Goal: Information Seeking & Learning: Learn about a topic

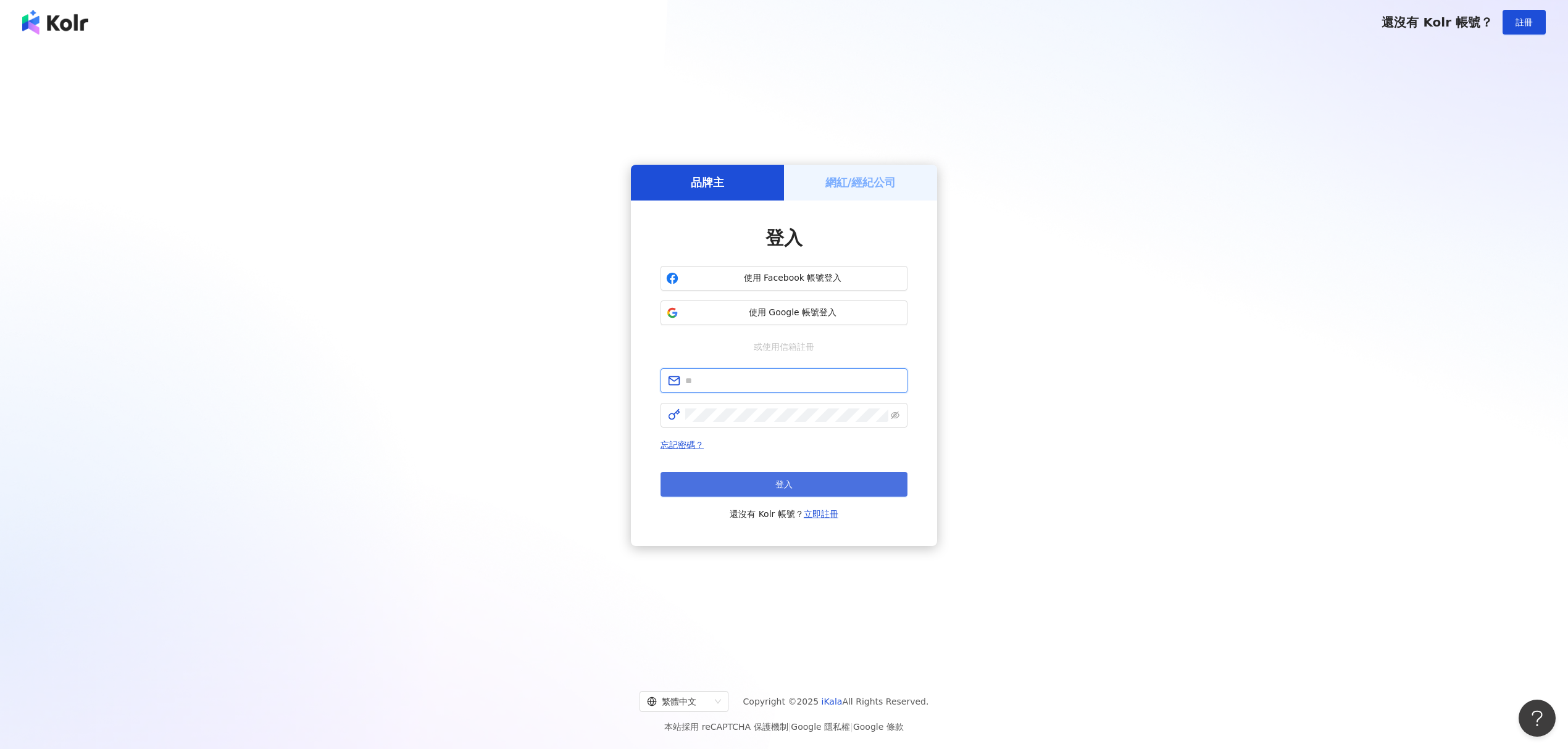
type input "**********"
click at [766, 492] on button "登入" at bounding box center [784, 485] width 247 height 25
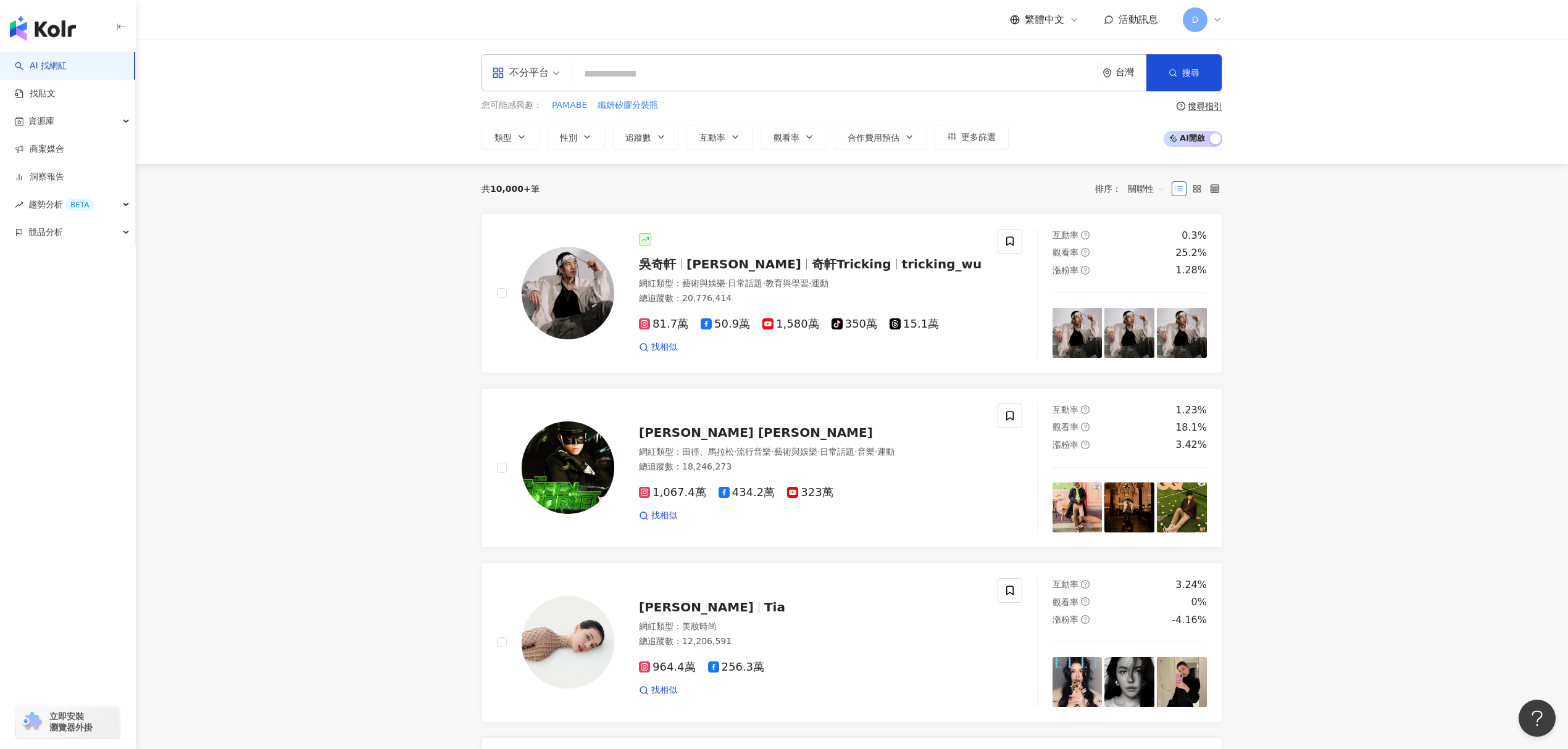
click at [838, 82] on input "search" at bounding box center [834, 74] width 515 height 24
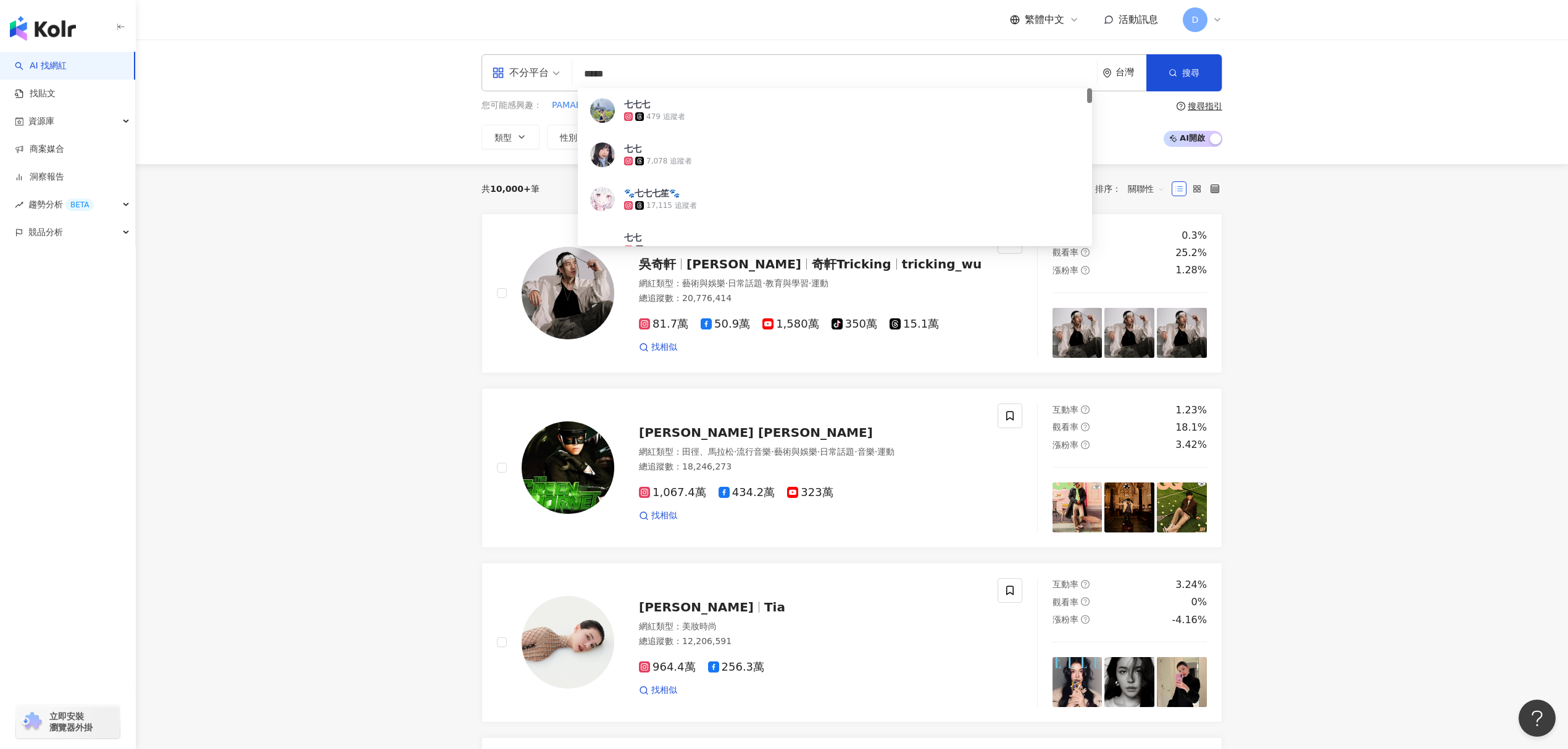
type input "****"
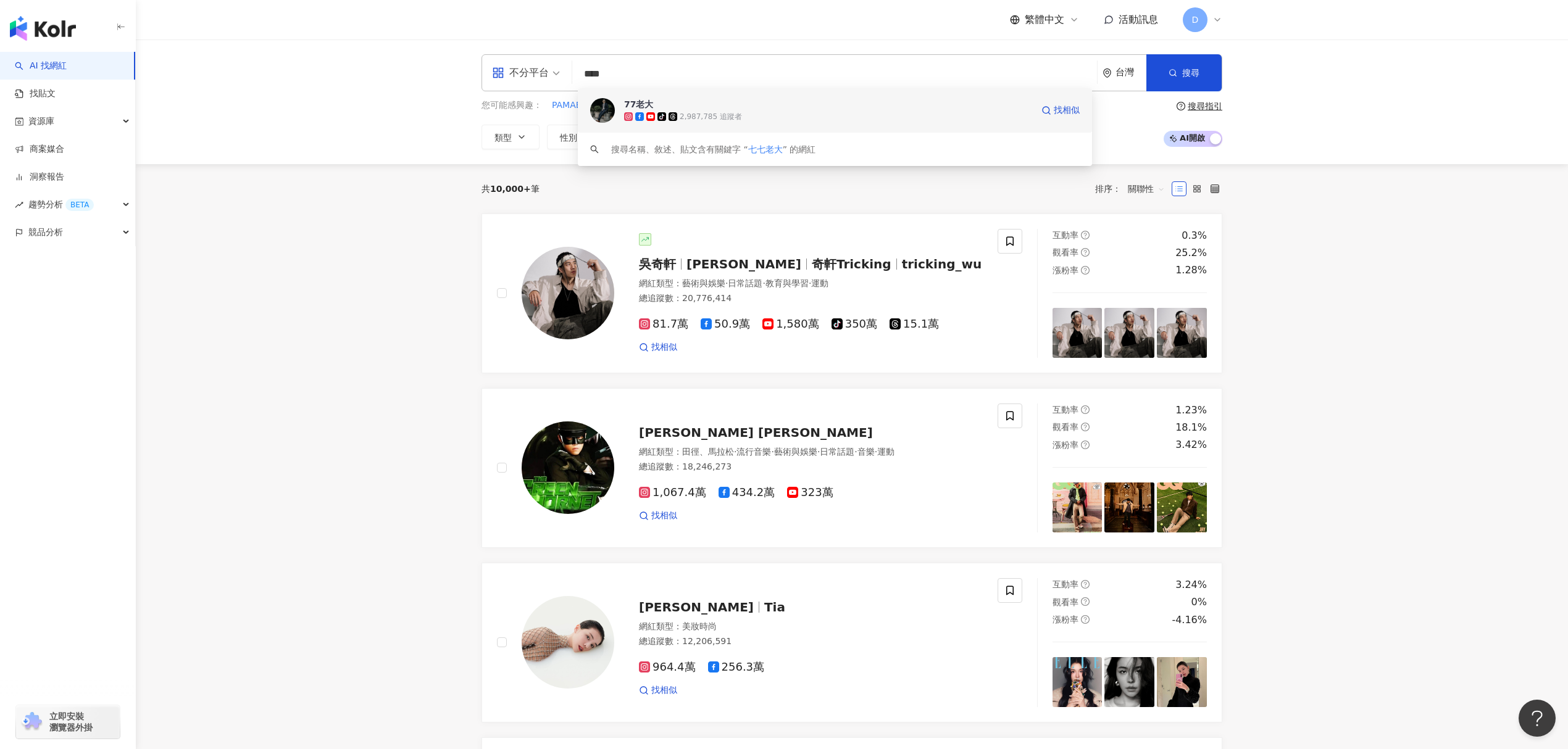
click at [711, 124] on div "77老大 tiktok-icon 2,987,785 追蹤者 找相似" at bounding box center [835, 111] width 514 height 44
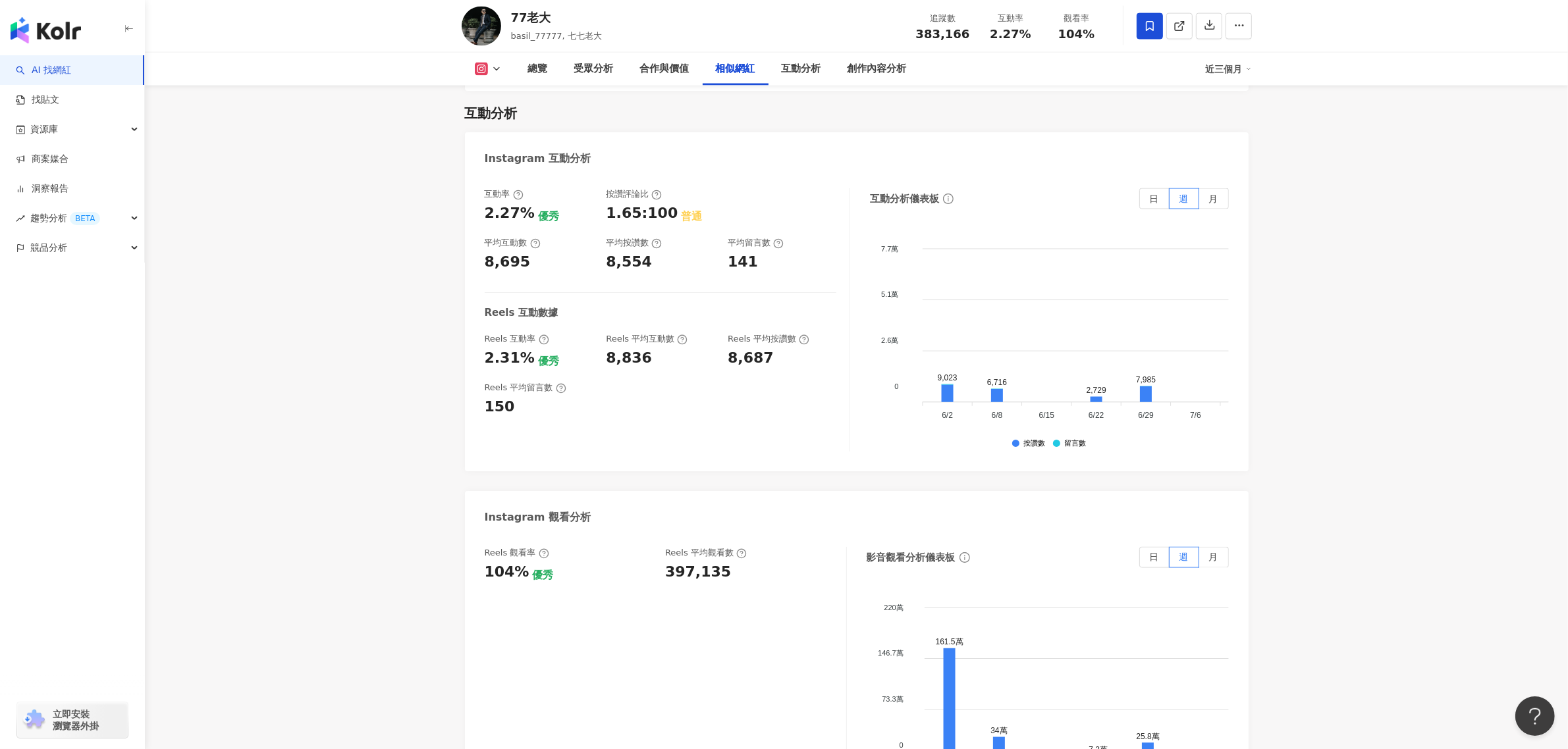
scroll to position [2715, 0]
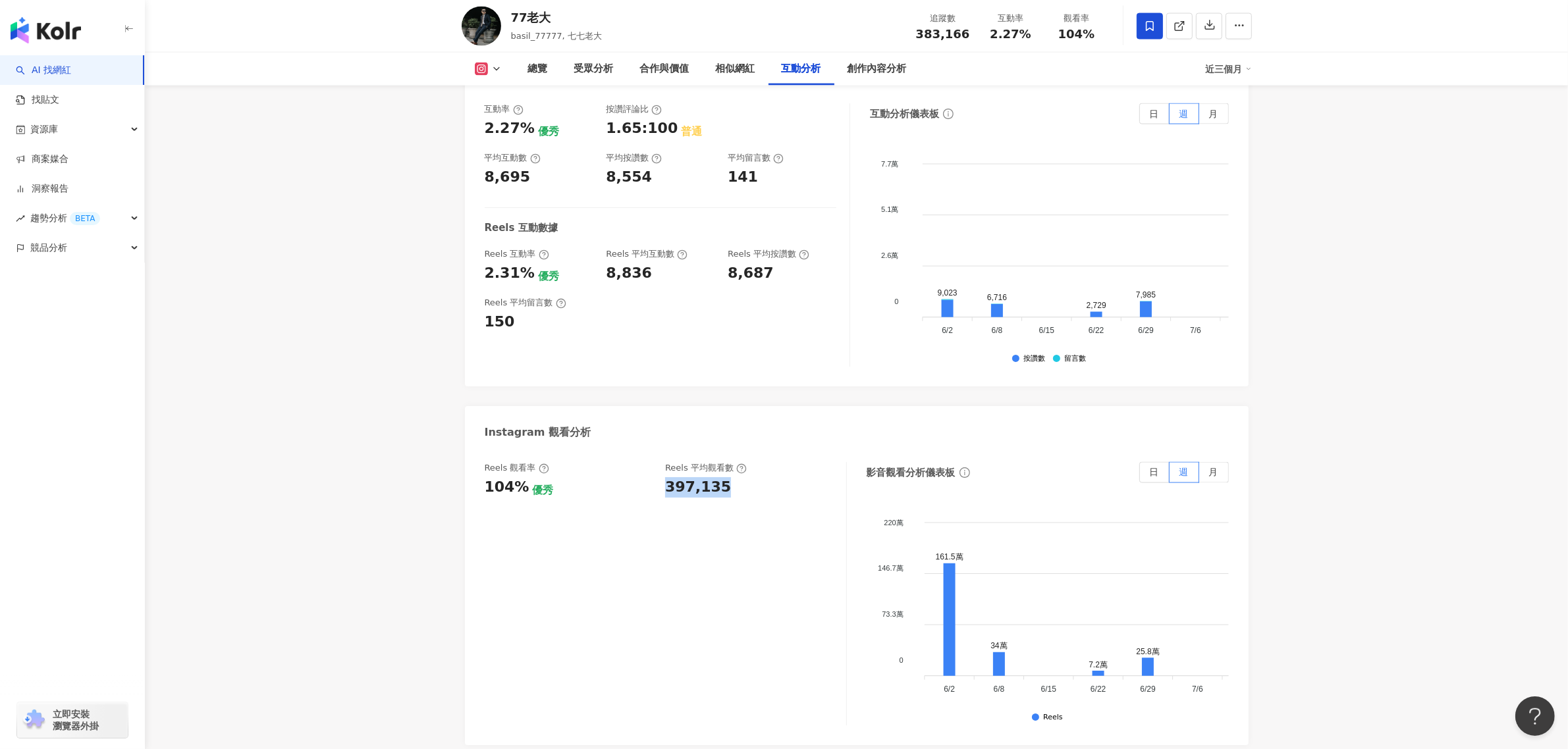
drag, startPoint x: 667, startPoint y: 426, endPoint x: 736, endPoint y: 429, distance: 69.1
click at [736, 462] on div "Reels 觀看率 104% 優秀 Reels 平均觀看數 397,135" at bounding box center [659, 479] width 349 height 36
copy div "397,135"
click at [991, 35] on span "2.27%" at bounding box center [1010, 34] width 41 height 13
drag, startPoint x: 989, startPoint y: 33, endPoint x: 1045, endPoint y: 24, distance: 56.7
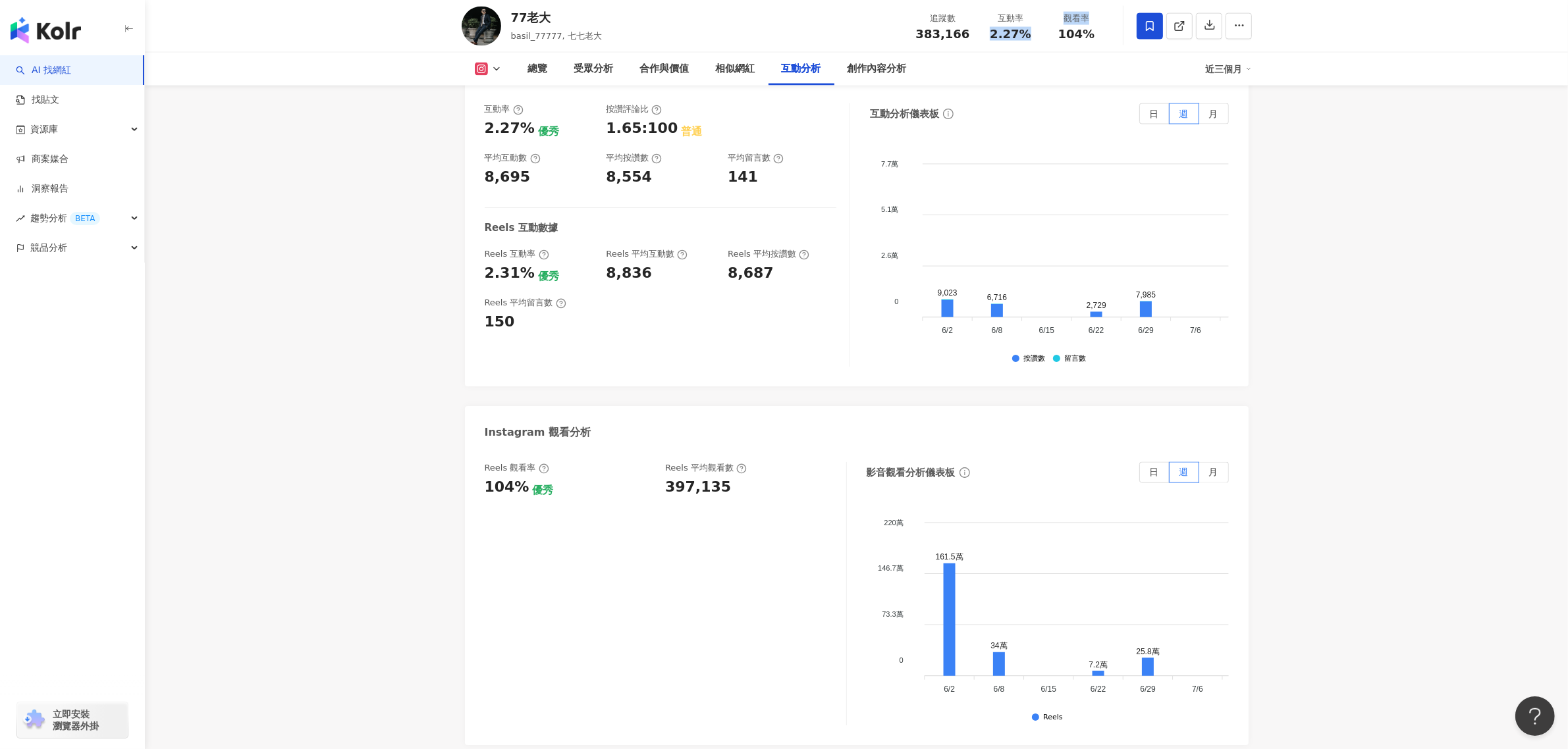
click at [1045, 24] on div "追蹤數 383,166 互動率 2.27% 觀看率 104%" at bounding box center [1009, 26] width 202 height 38
copy div "2.27% 觀看率"
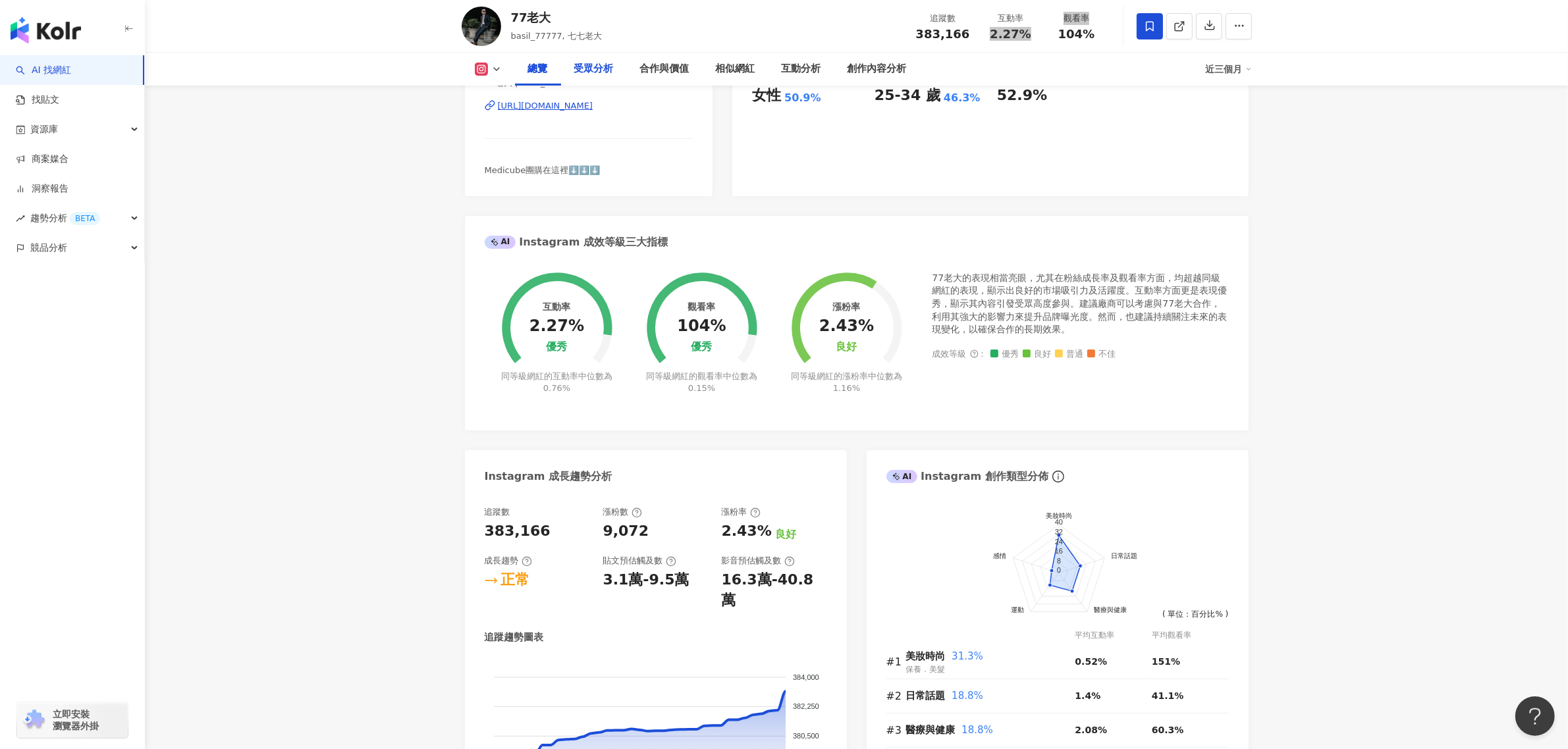
scroll to position [0, 0]
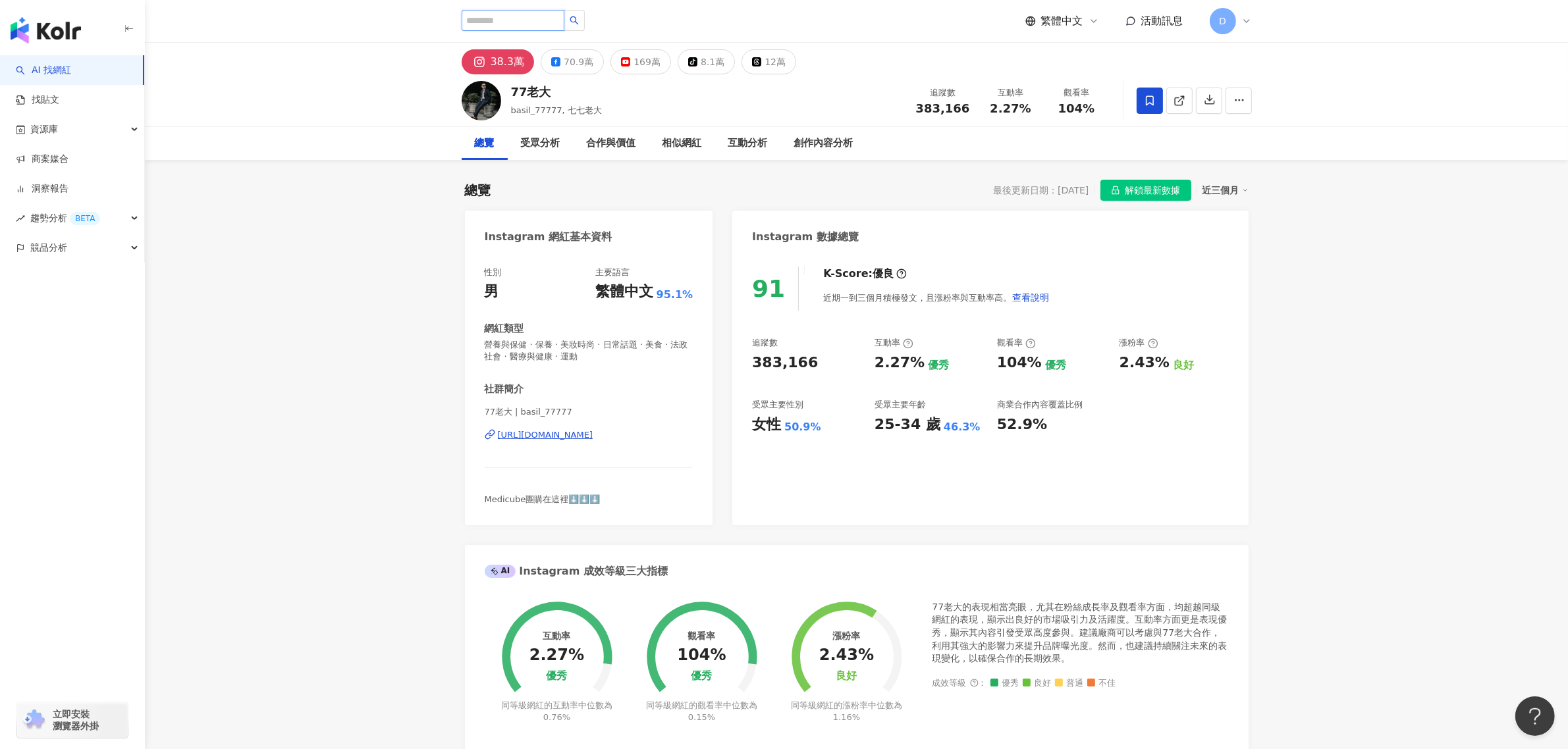
click at [538, 13] on input "search" at bounding box center [513, 20] width 103 height 21
type input "***"
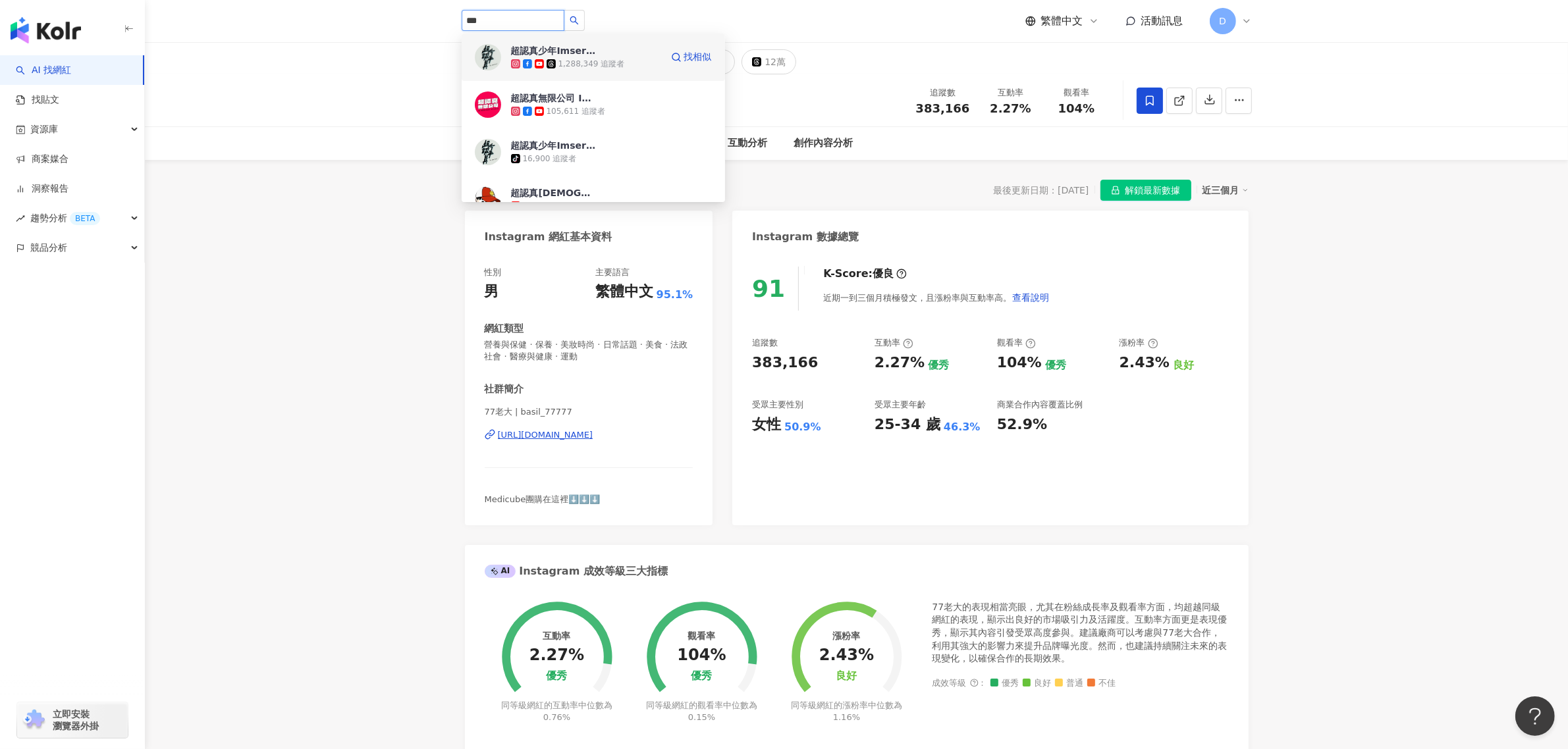
click at [560, 67] on div "1,288,349 追蹤者" at bounding box center [591, 64] width 66 height 11
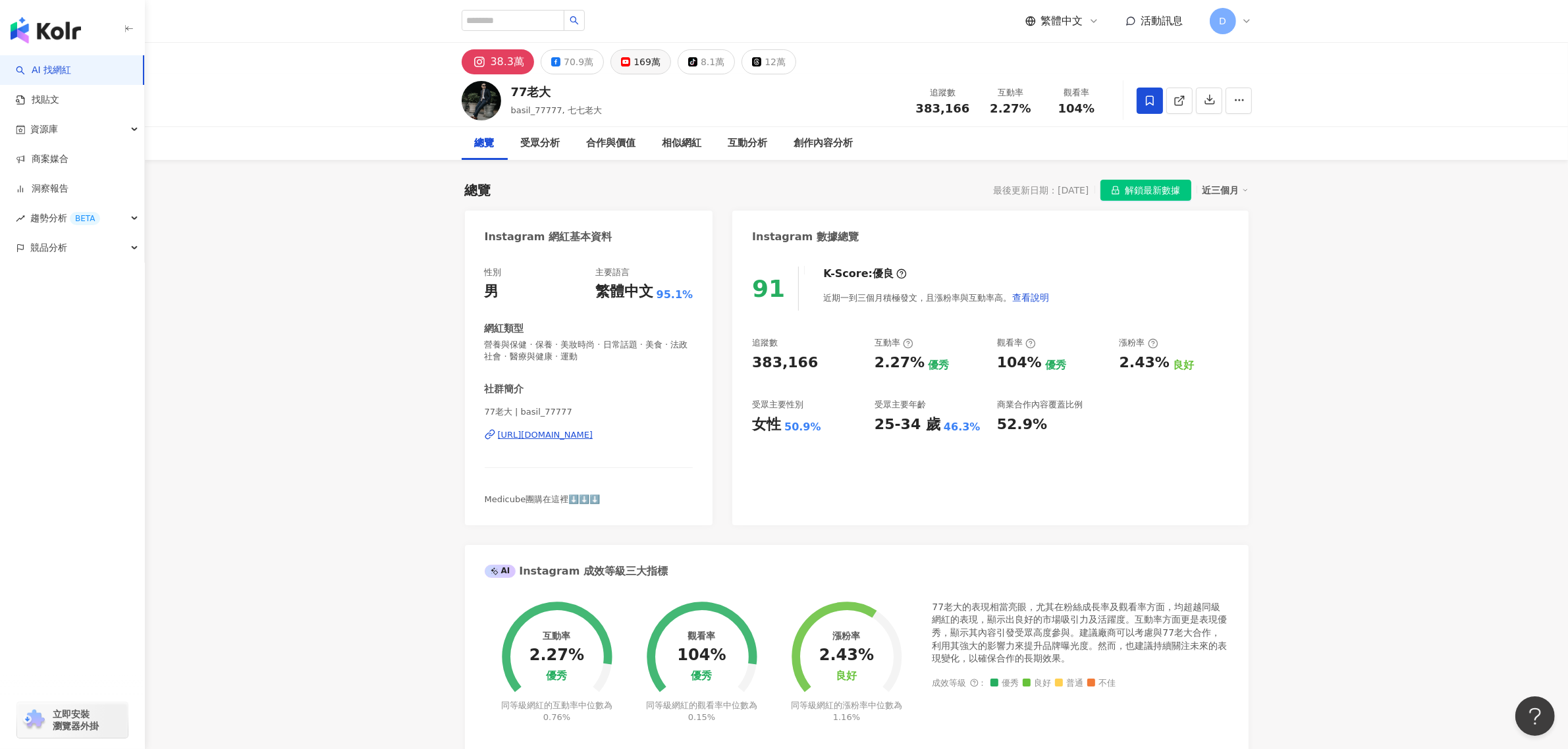
click at [633, 66] on div "169萬" at bounding box center [646, 61] width 27 height 18
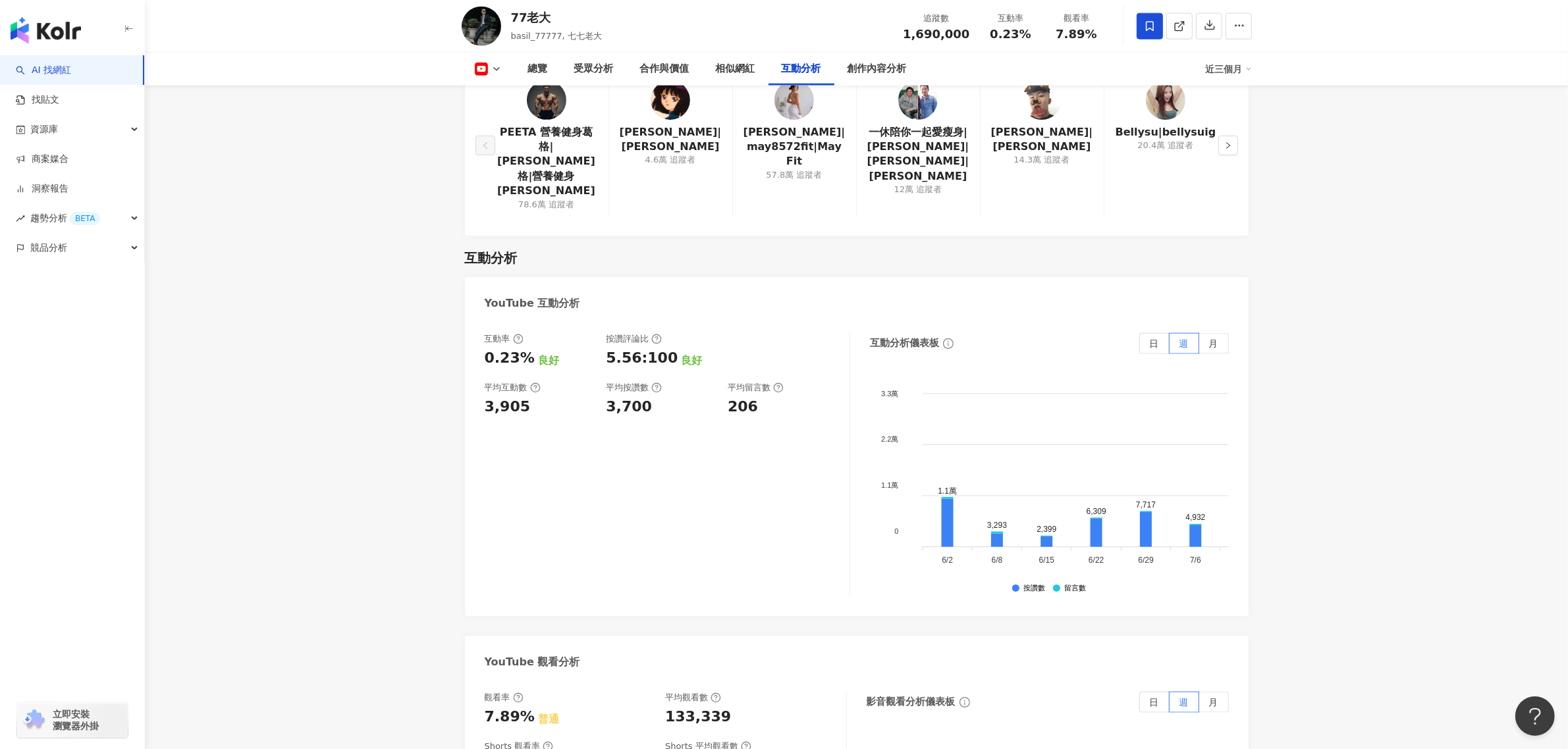
scroll to position [2468, 0]
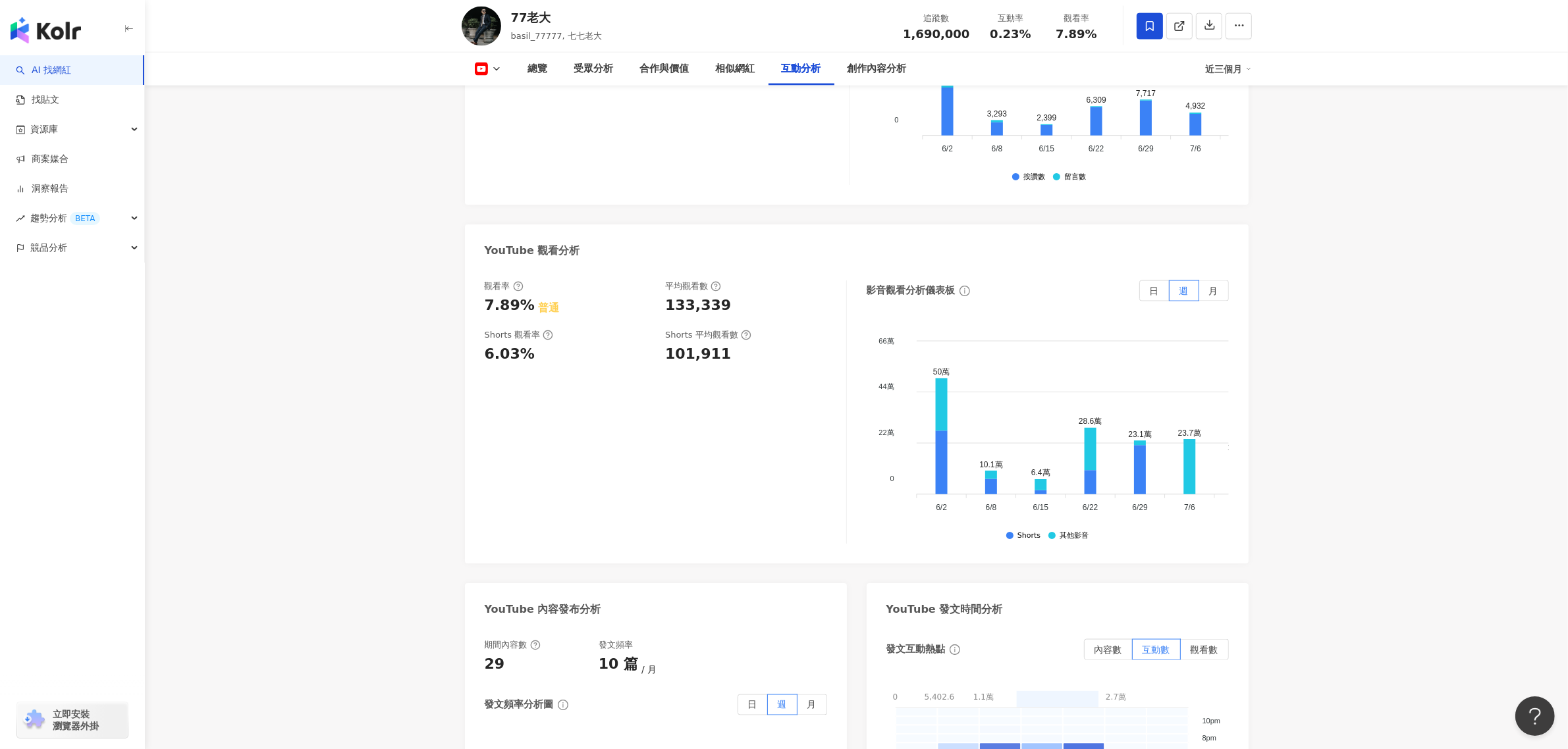
click at [672, 337] on div "觀看率 7.89% 普通 平均觀看數 133,339 Shorts 觀看率 6.03% Shorts 平均觀看數 101,911" at bounding box center [666, 412] width 363 height 264
drag, startPoint x: 662, startPoint y: 278, endPoint x: 668, endPoint y: 275, distance: 6.7
click at [664, 280] on div "觀看率 7.89% 普通 平均觀看數 133,339" at bounding box center [659, 298] width 349 height 36
drag, startPoint x: 668, startPoint y: 275, endPoint x: 738, endPoint y: 287, distance: 71.0
click at [738, 287] on div "觀看率 7.89% 普通 平均觀看數 133,339 Shorts 觀看率 6.03% Shorts 平均觀看數 101,911" at bounding box center [666, 412] width 363 height 264
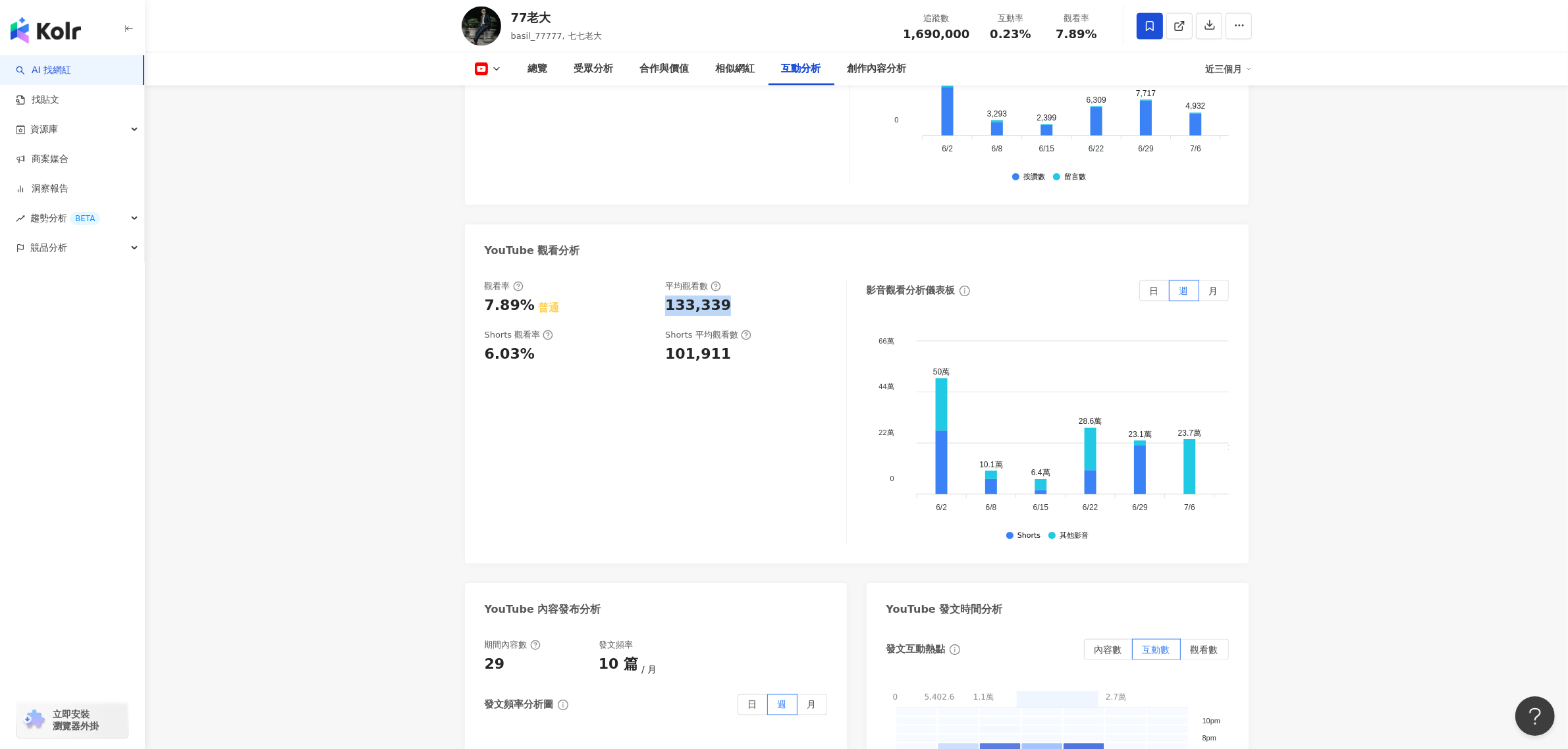
copy div "133,339"
drag, startPoint x: 993, startPoint y: 38, endPoint x: 1037, endPoint y: 31, distance: 44.6
click at [1037, 31] on div "互動率 0.23%" at bounding box center [1010, 26] width 66 height 28
copy span "0.23%"
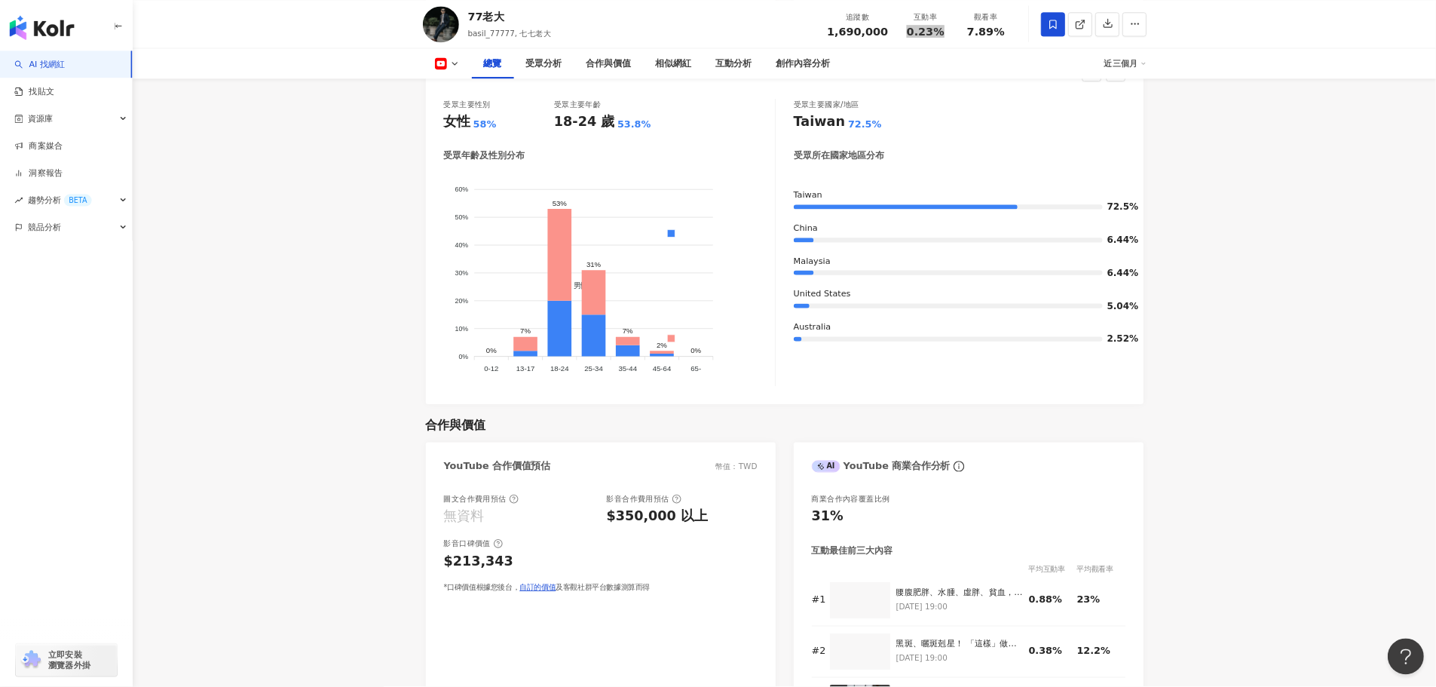
scroll to position [1131, 0]
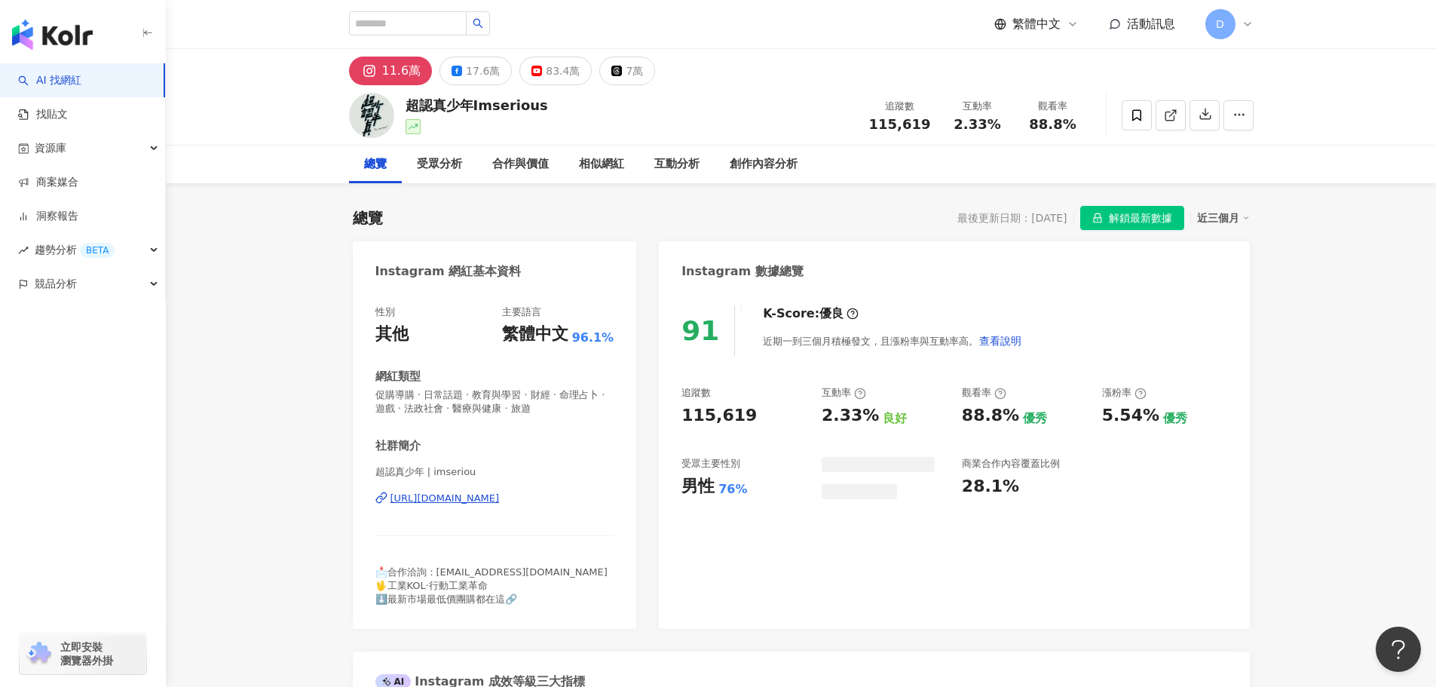
click at [534, 67] on button "83.4萬" at bounding box center [555, 71] width 72 height 29
click at [562, 69] on div "83.4萬" at bounding box center [563, 70] width 34 height 21
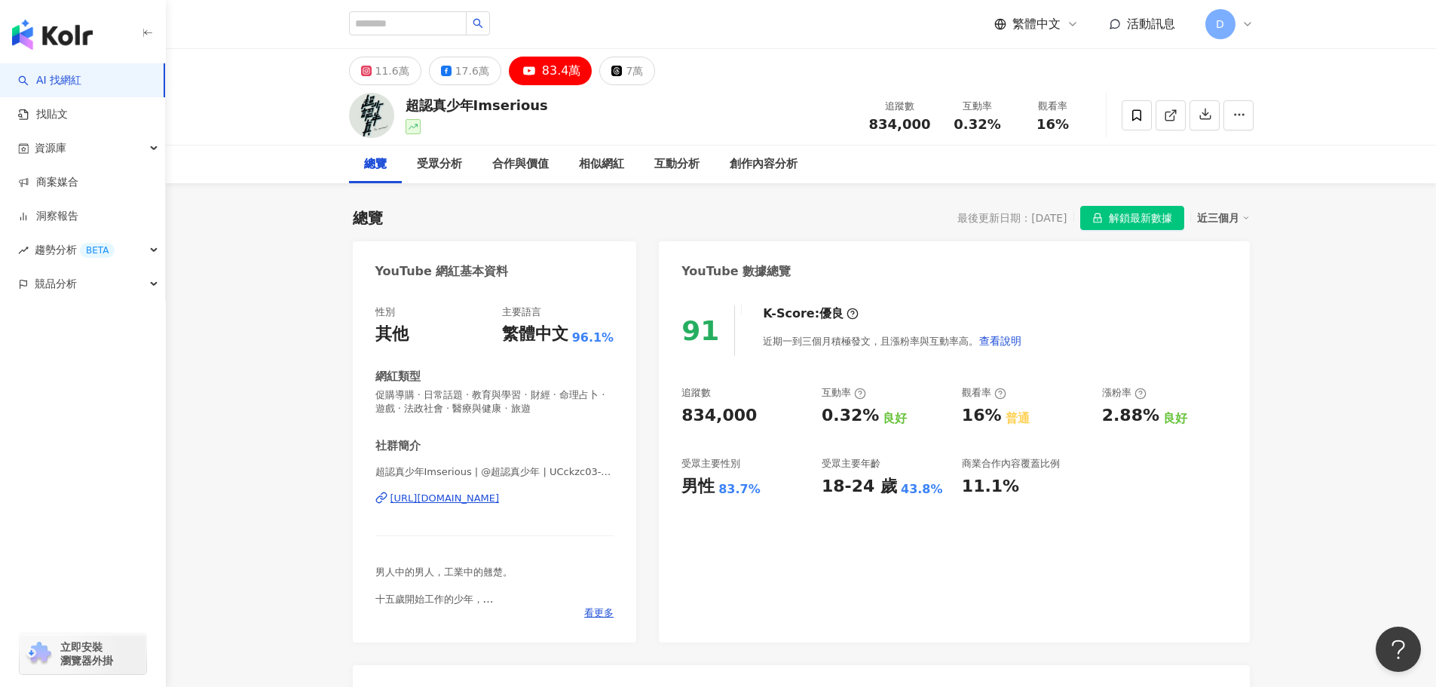
click at [960, 120] on span "0.32%" at bounding box center [977, 124] width 47 height 15
click at [994, 121] on div "0.32%" at bounding box center [977, 124] width 57 height 15
copy span "0.32%"
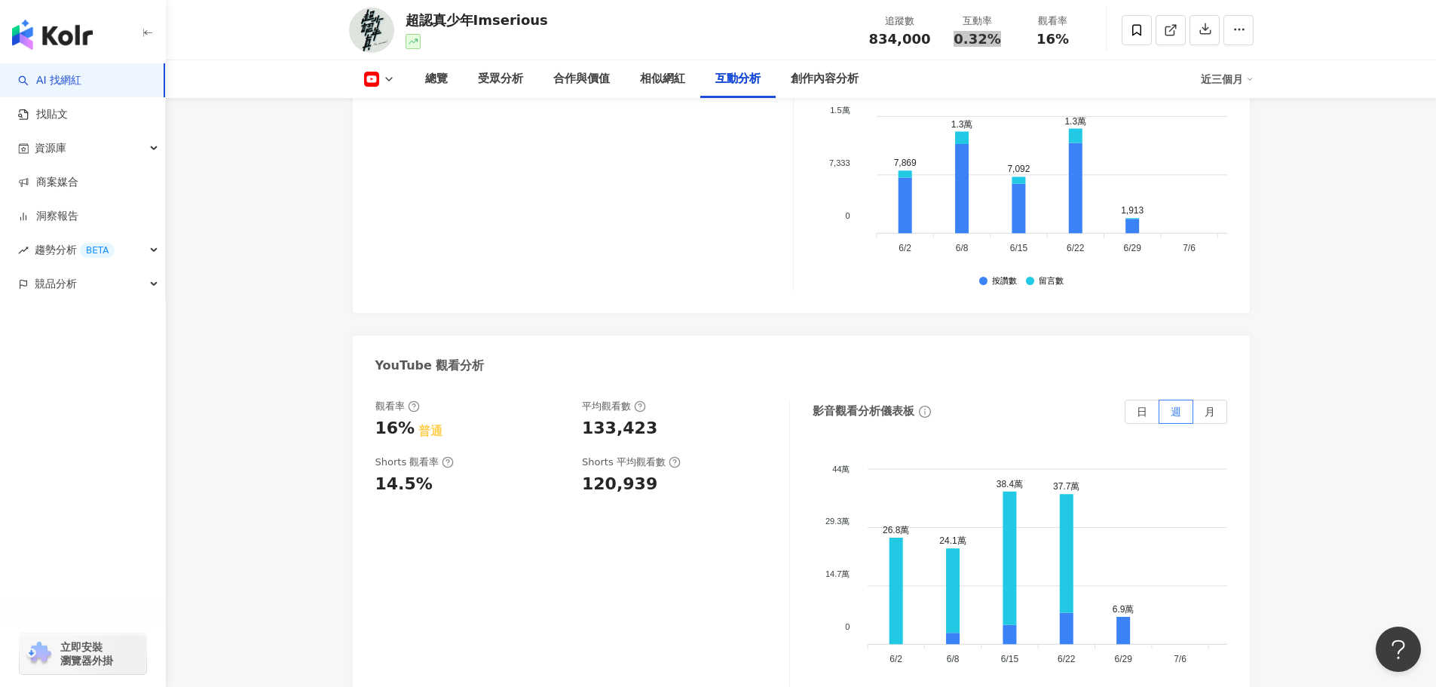
scroll to position [2714, 0]
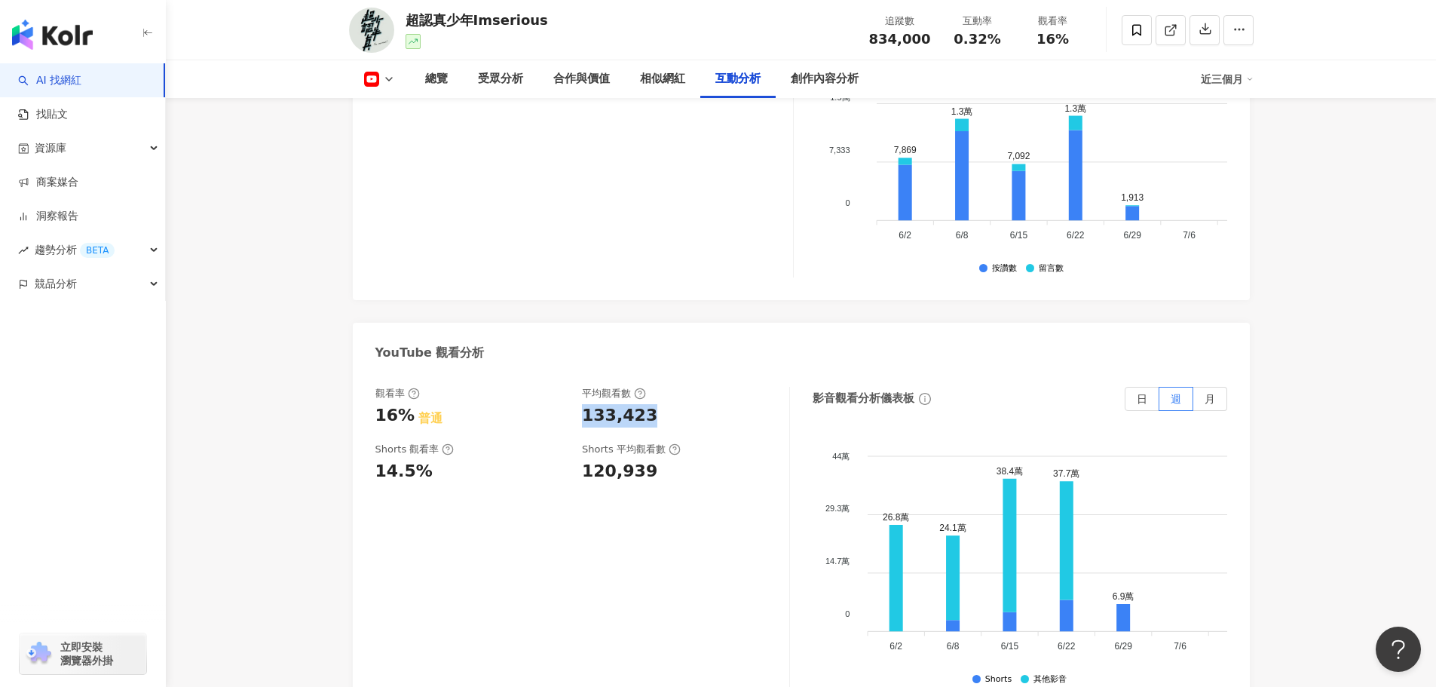
drag, startPoint x: 585, startPoint y: 368, endPoint x: 668, endPoint y: 372, distance: 83.0
click at [668, 404] on div "133,423" at bounding box center [678, 415] width 192 height 23
copy div "133,423"
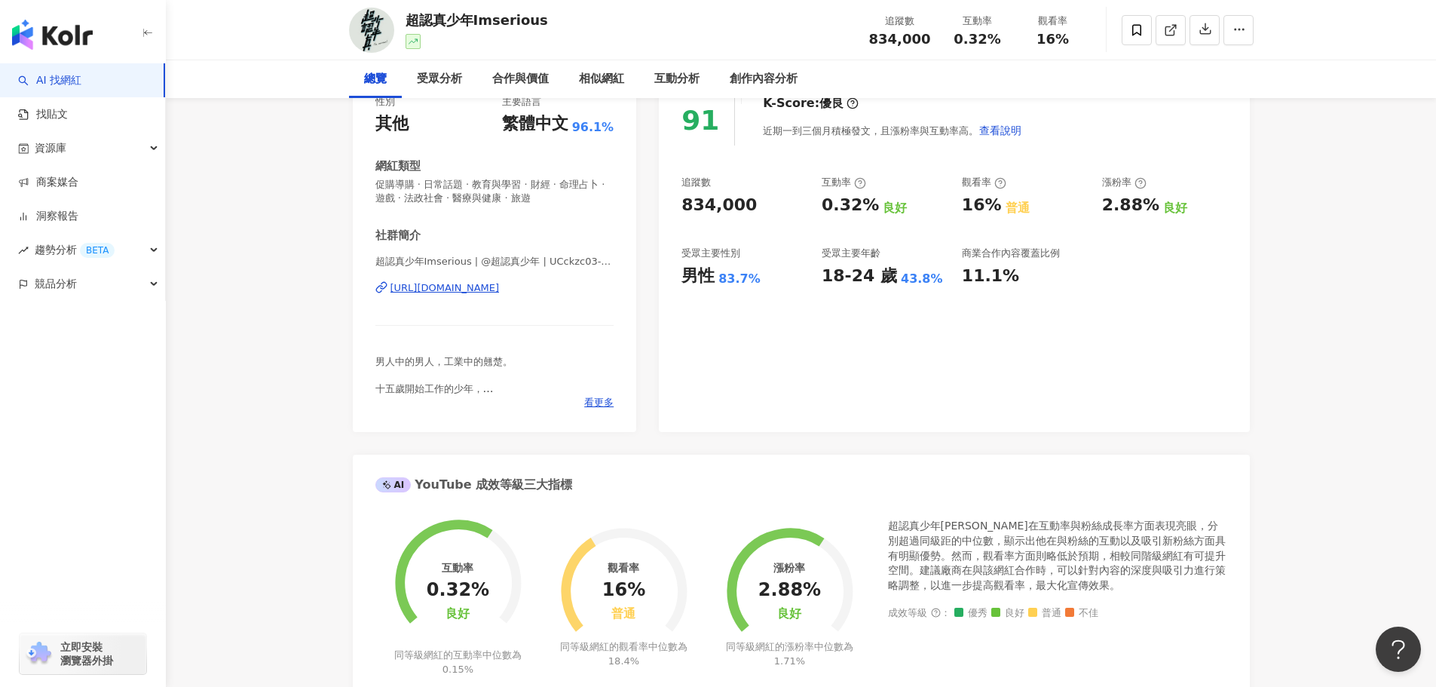
scroll to position [0, 0]
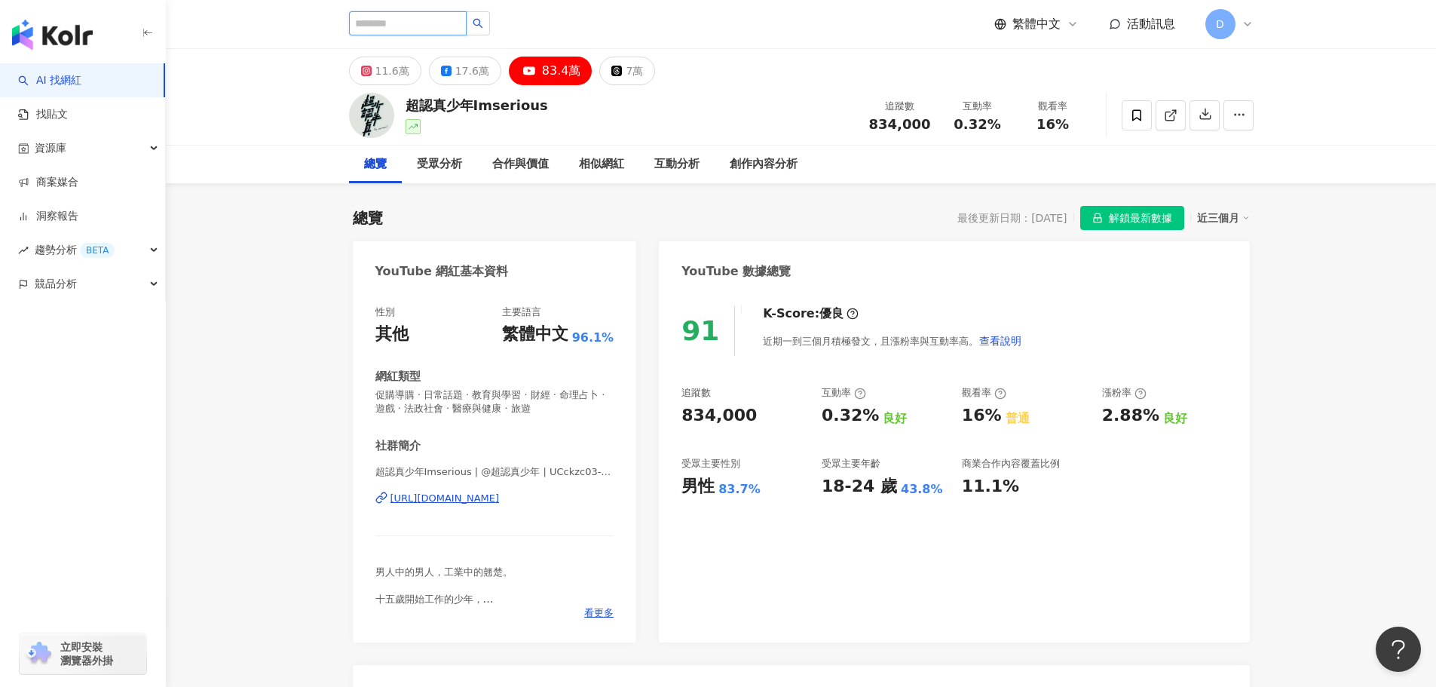
click at [458, 21] on input "search" at bounding box center [408, 23] width 118 height 24
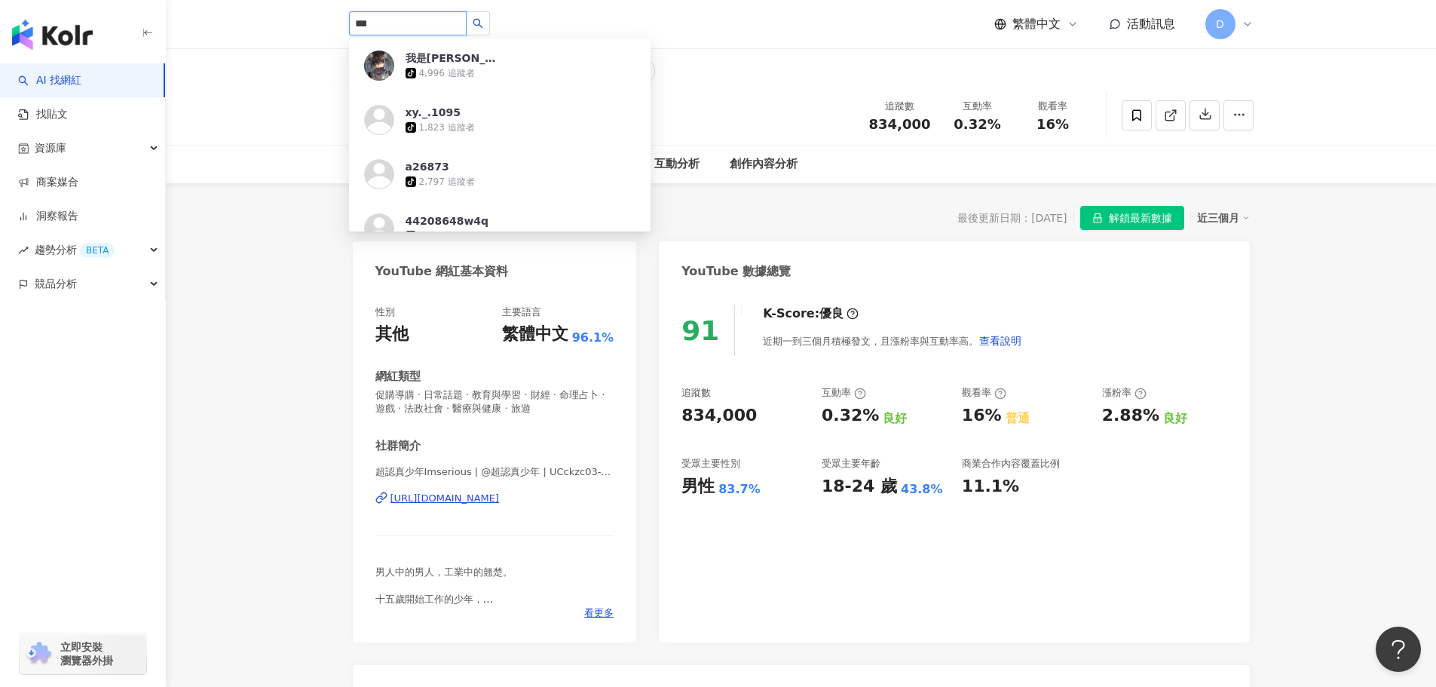
type input "**"
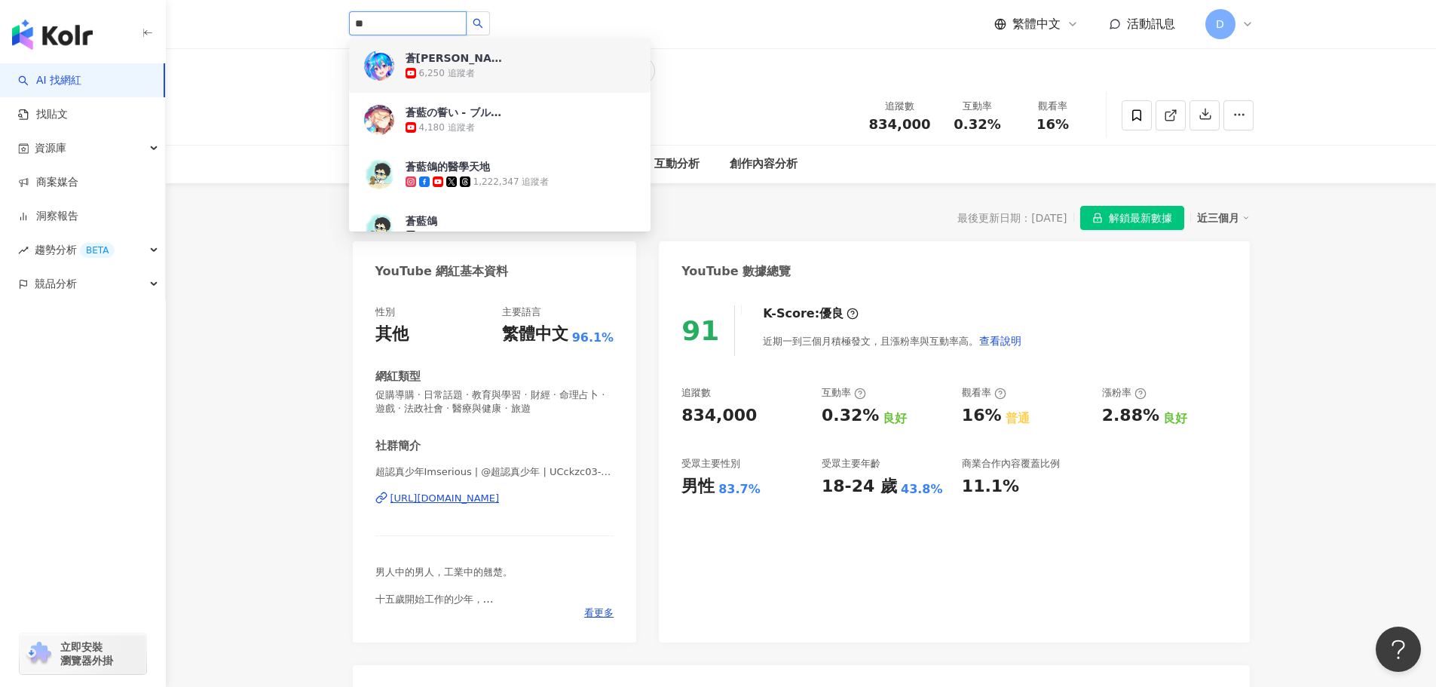
click at [408, 20] on input "**" at bounding box center [408, 23] width 118 height 24
click at [490, 181] on div "1,222,347 追蹤者" at bounding box center [511, 182] width 76 height 13
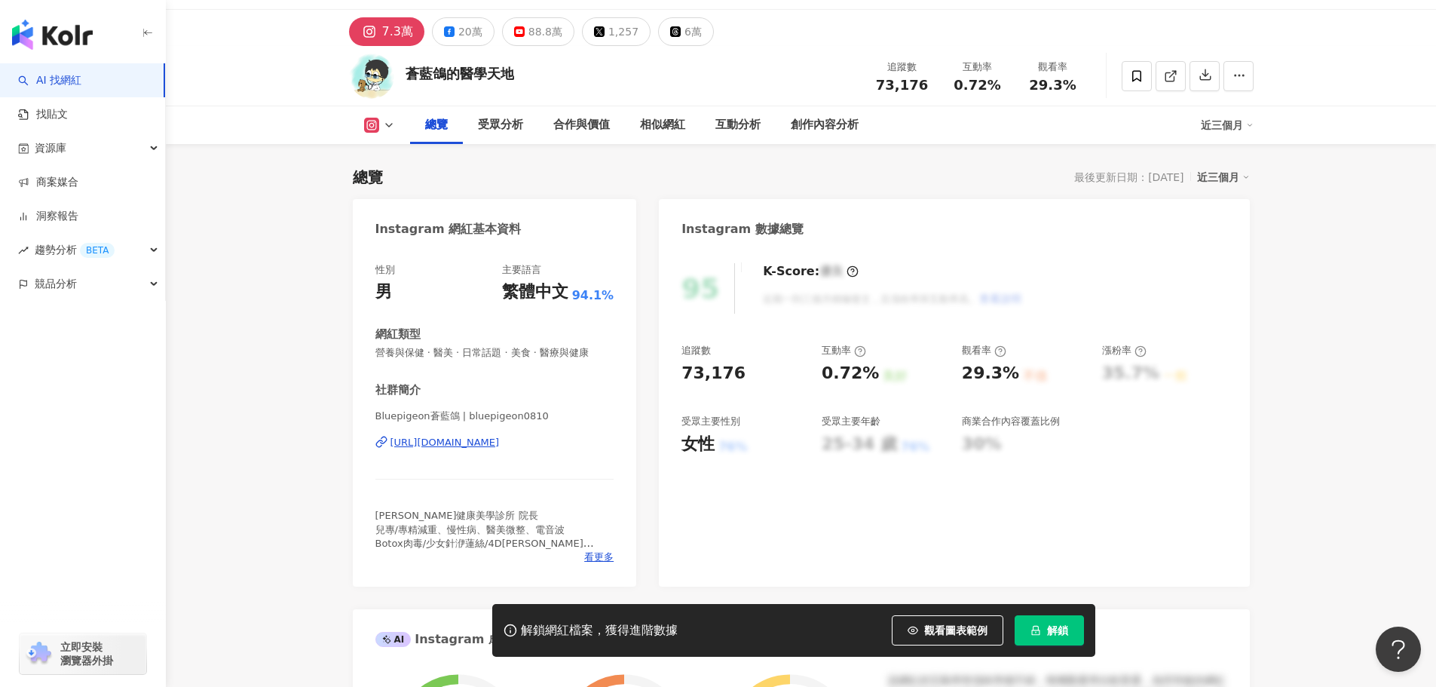
scroll to position [75, 0]
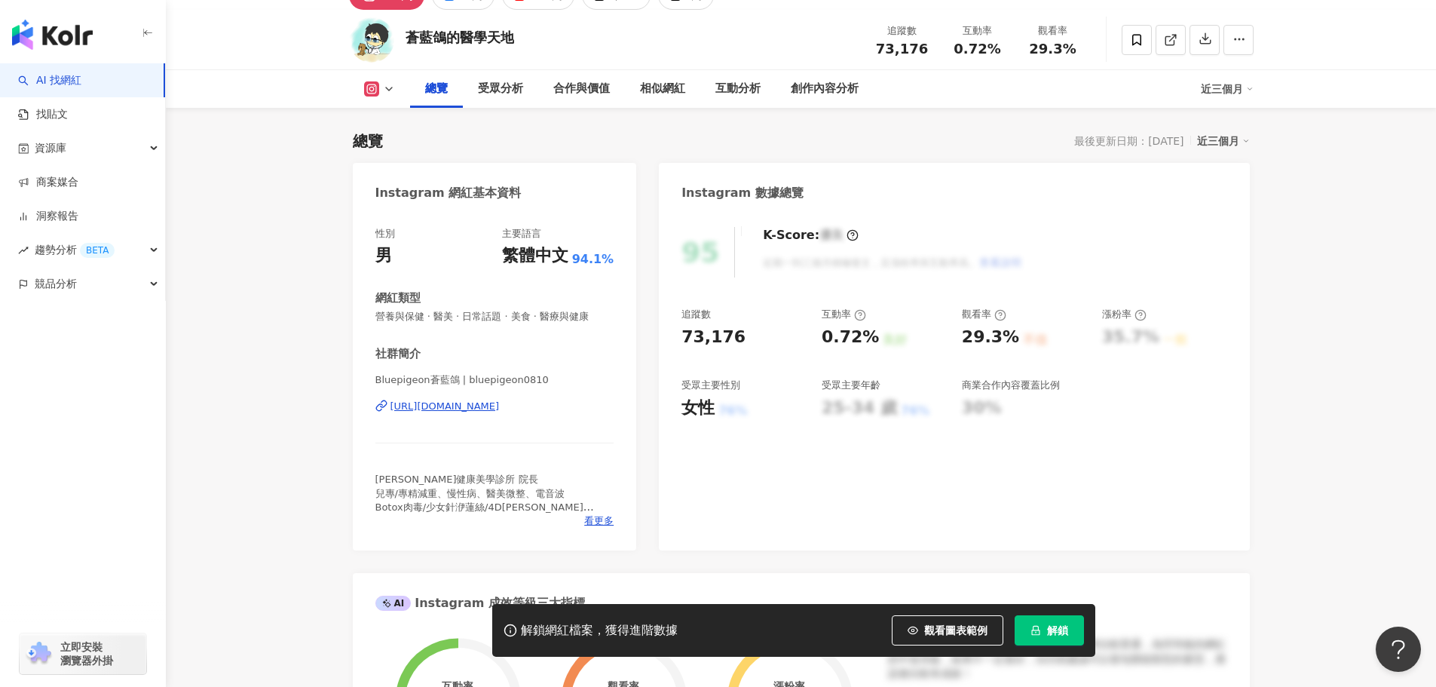
click at [1057, 626] on span "解鎖" at bounding box center [1057, 630] width 21 height 12
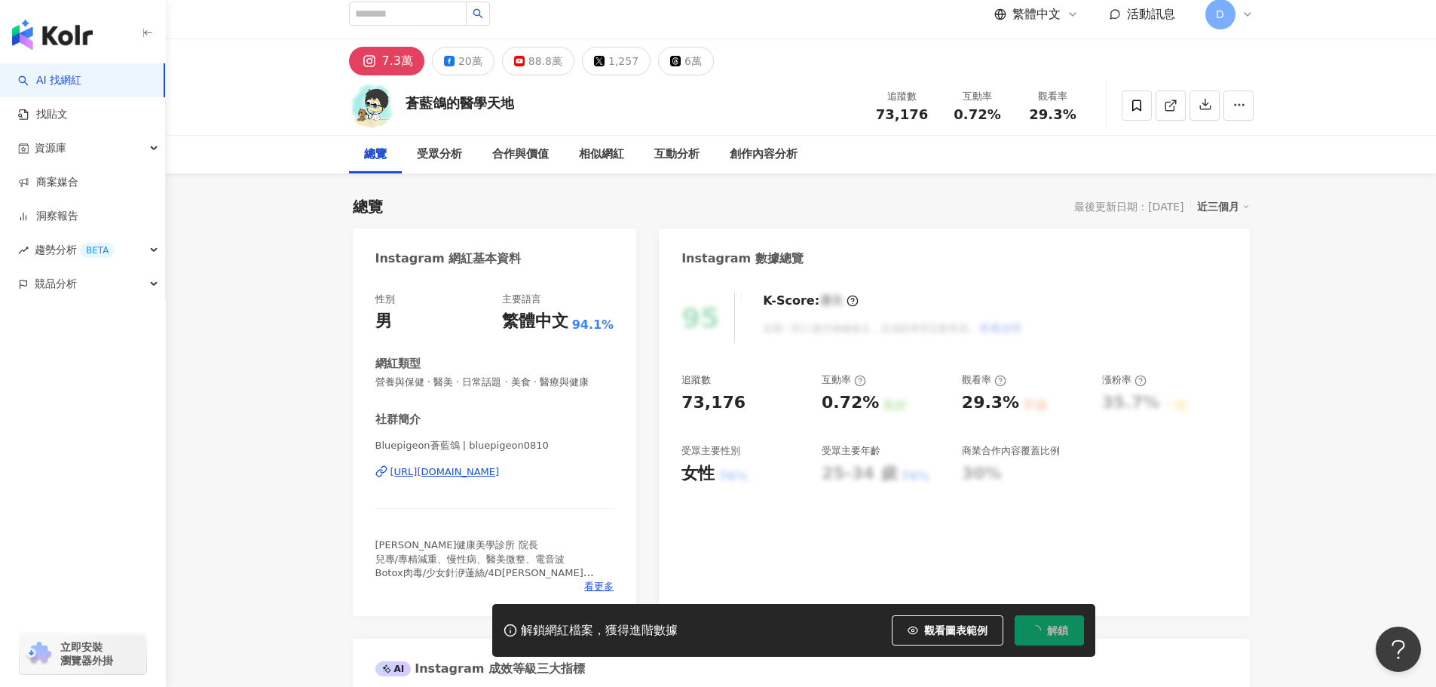
scroll to position [0, 0]
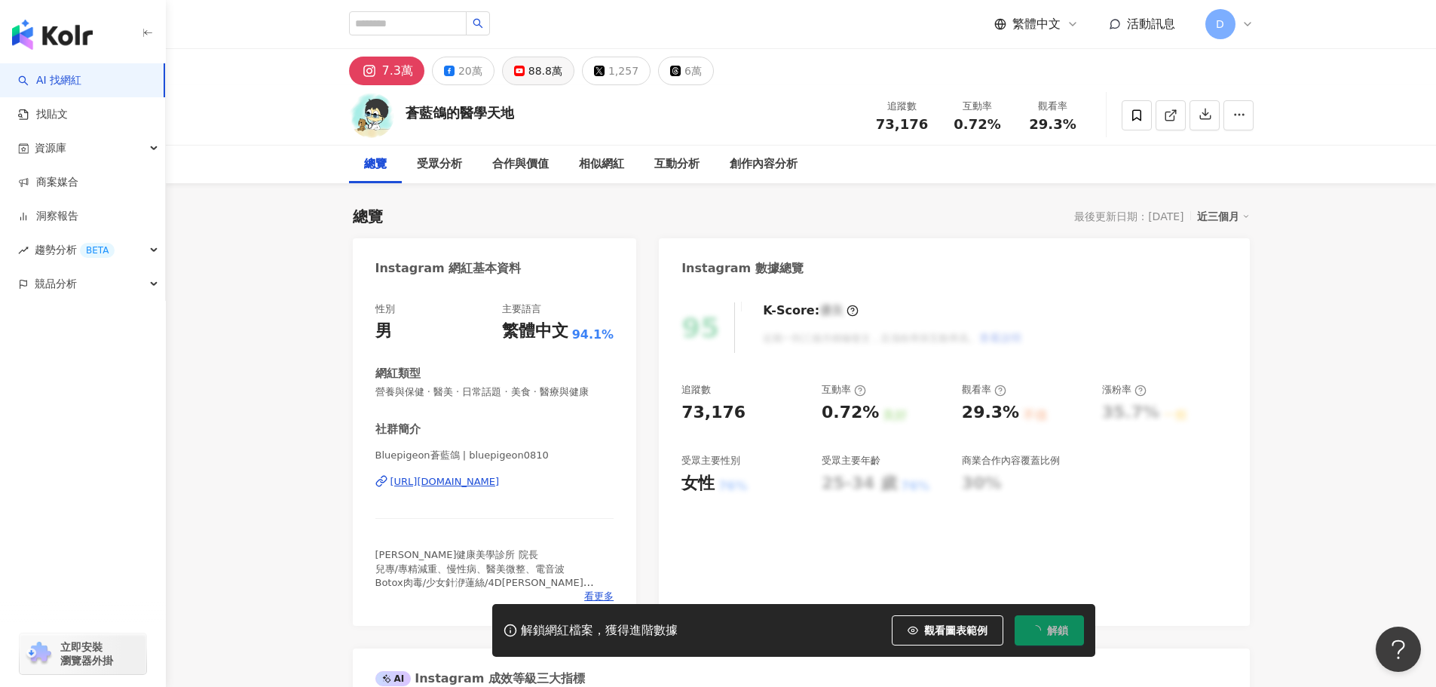
click at [533, 73] on div "88.8萬" at bounding box center [545, 70] width 34 height 21
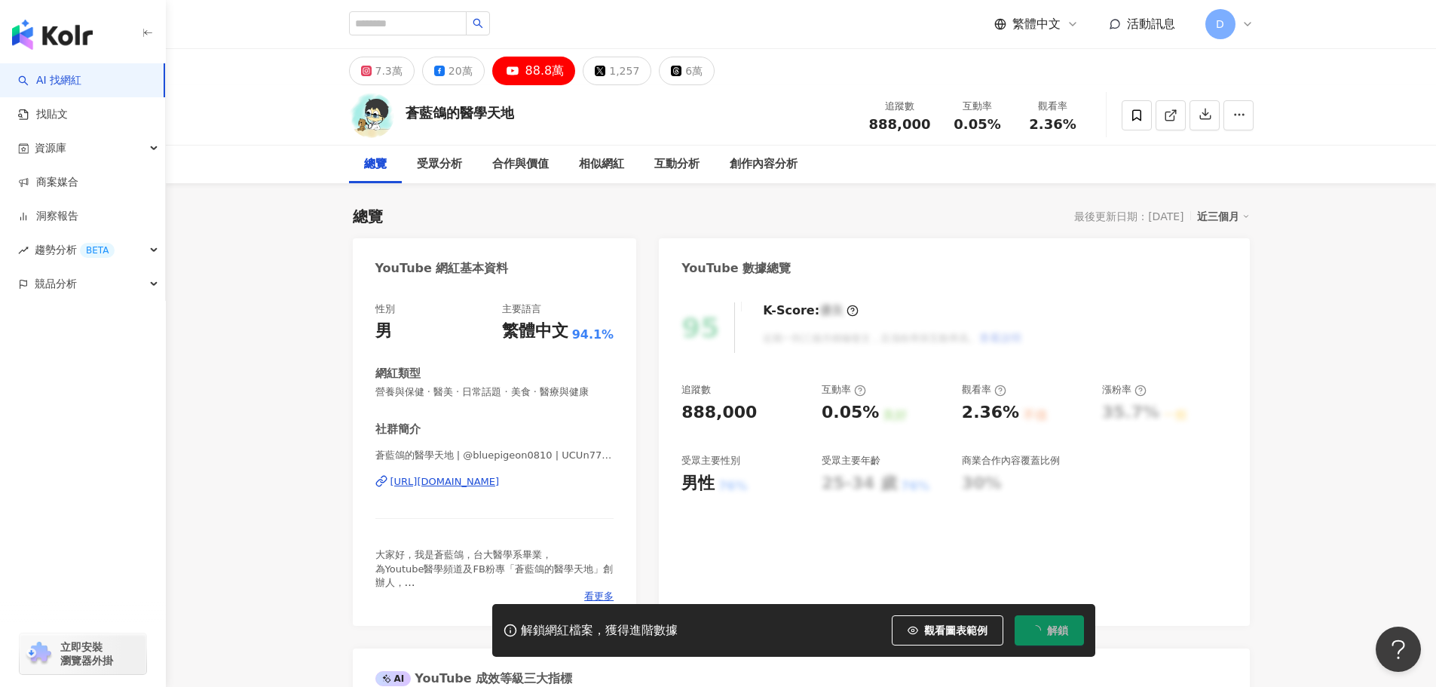
click at [953, 121] on div "0.05%" at bounding box center [977, 124] width 57 height 15
drag, startPoint x: 960, startPoint y: 125, endPoint x: 997, endPoint y: 127, distance: 37.0
click at [997, 127] on span "0.05%" at bounding box center [977, 124] width 47 height 15
copy span "0.05%"
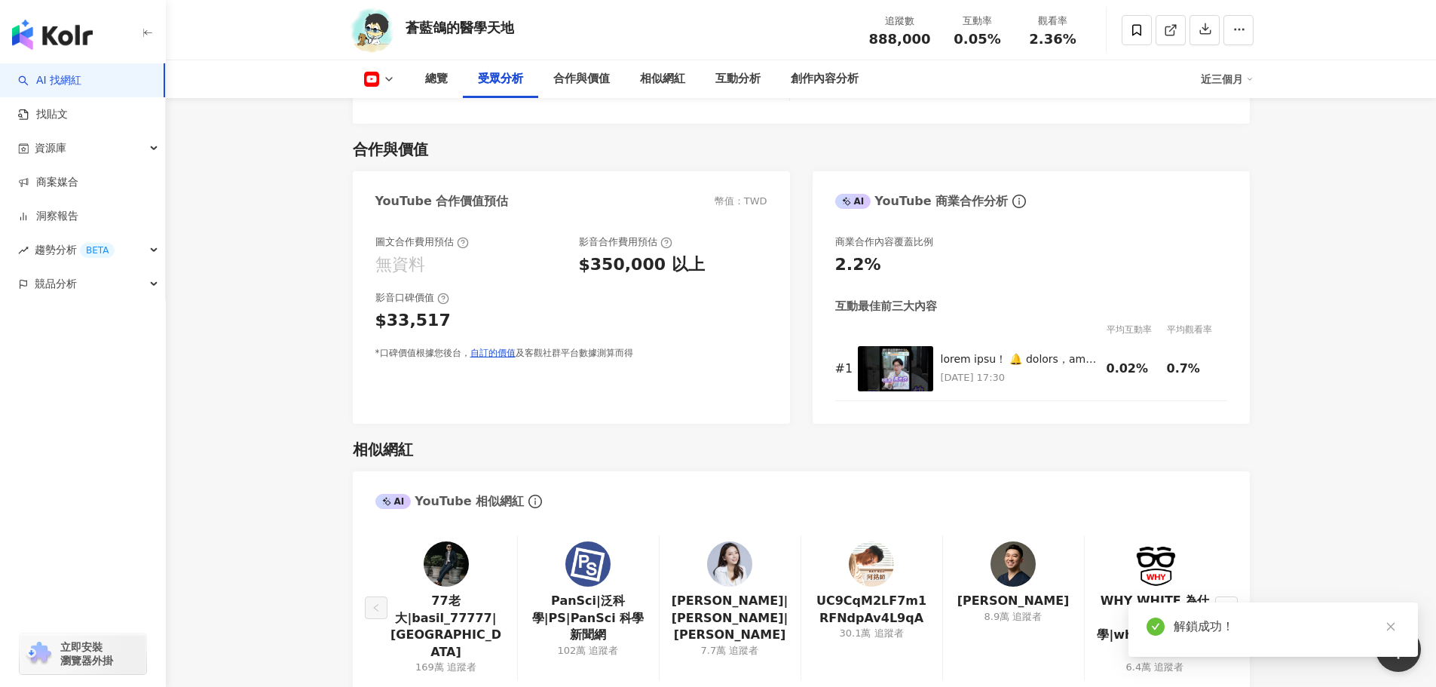
scroll to position [1809, 0]
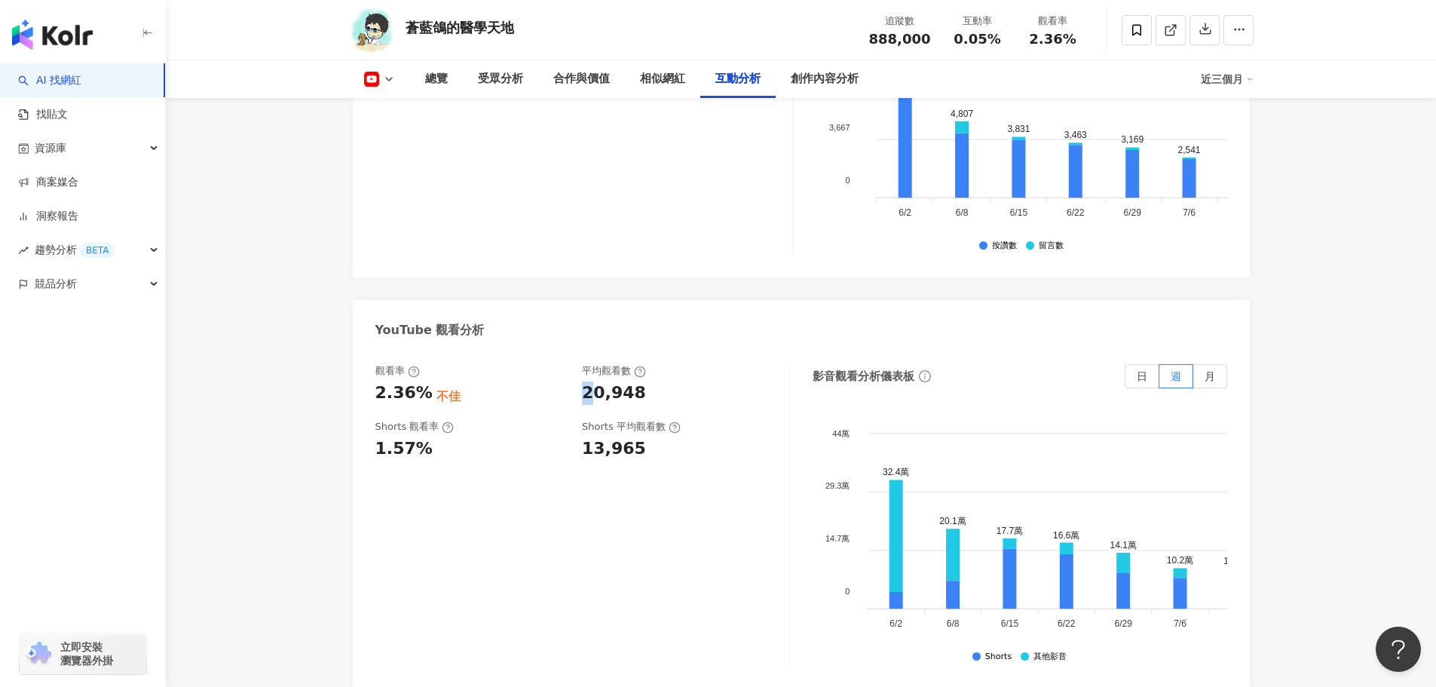
drag, startPoint x: 587, startPoint y: 371, endPoint x: 626, endPoint y: 378, distance: 39.0
click at [626, 381] on div "20,948" at bounding box center [614, 392] width 64 height 23
click at [634, 381] on div "20,948" at bounding box center [614, 392] width 64 height 23
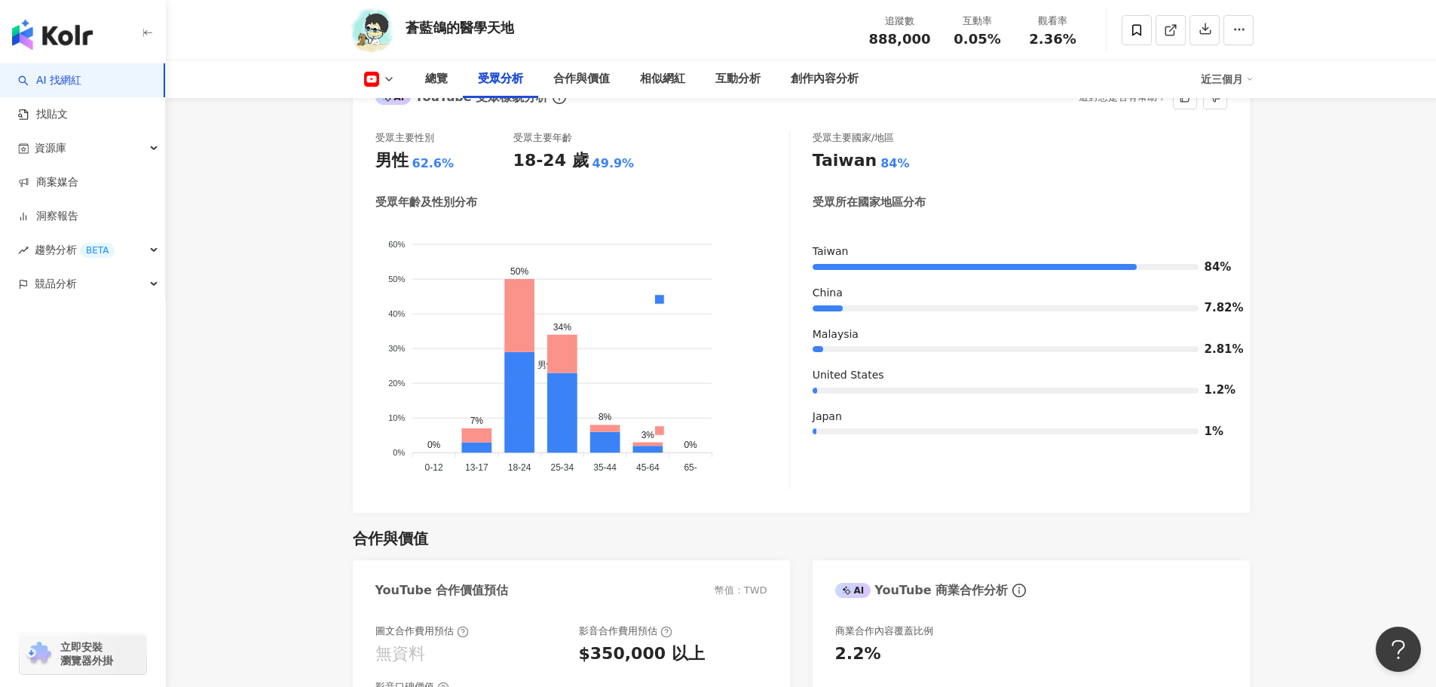
scroll to position [1055, 0]
